Goal: Find contact information: Find contact information

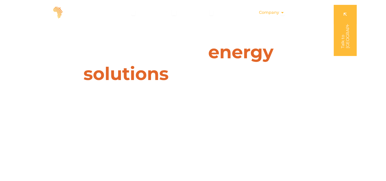
click at [278, 12] on span "Company" at bounding box center [269, 12] width 20 height 6
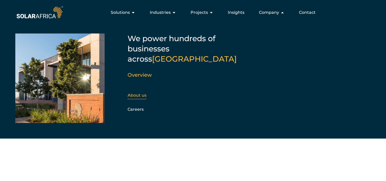
click at [130, 93] on link "About us" at bounding box center [137, 95] width 19 height 5
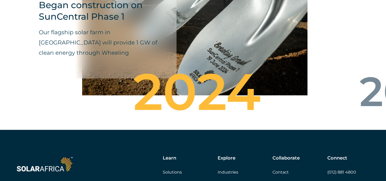
scroll to position [1795, 0]
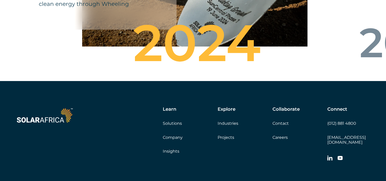
click at [275, 121] on link "Contact" at bounding box center [280, 123] width 16 height 5
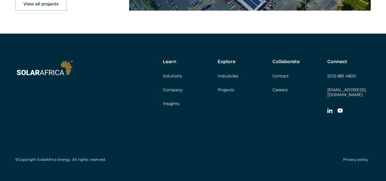
scroll to position [844, 0]
